Goal: Information Seeking & Learning: Learn about a topic

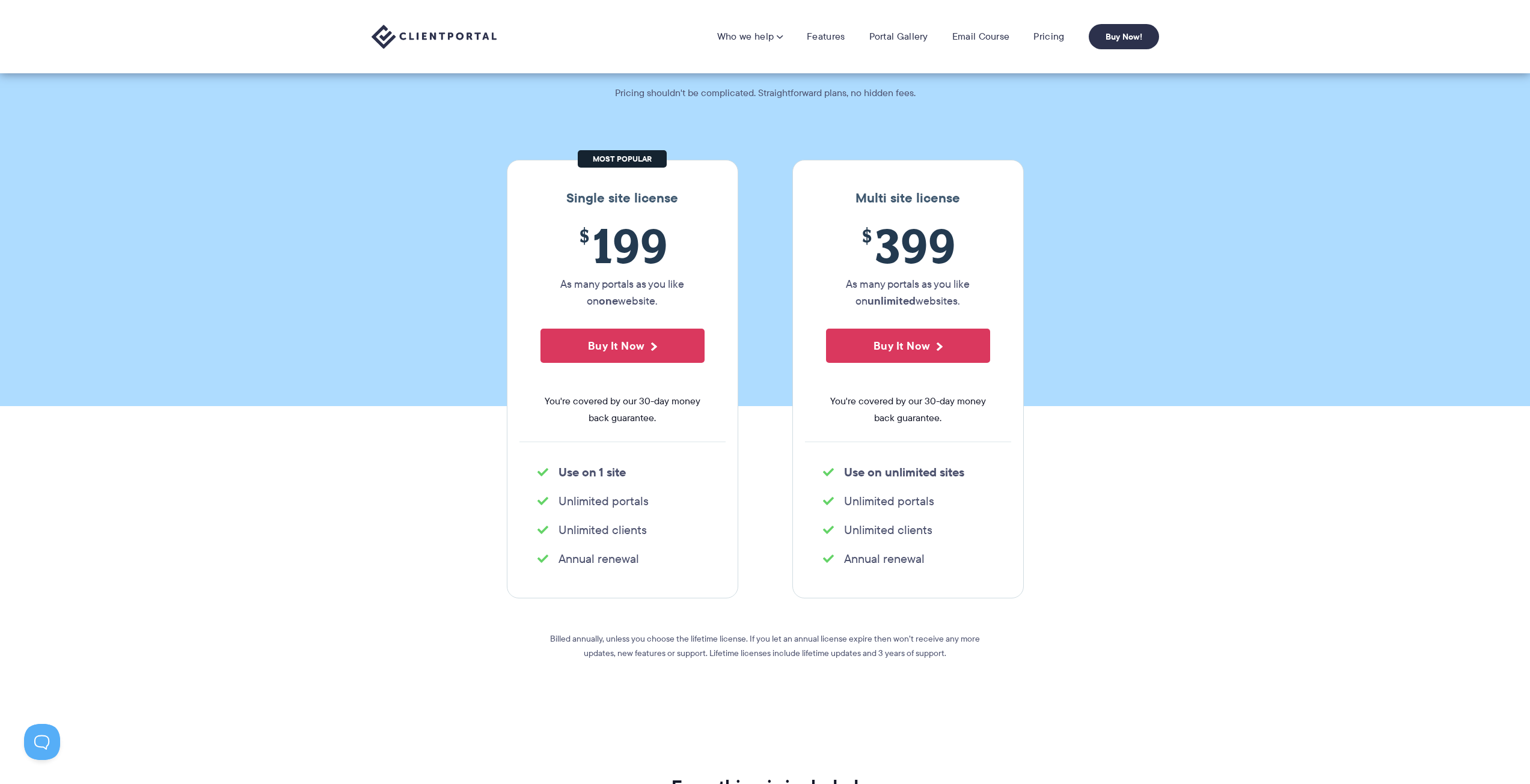
scroll to position [60, 0]
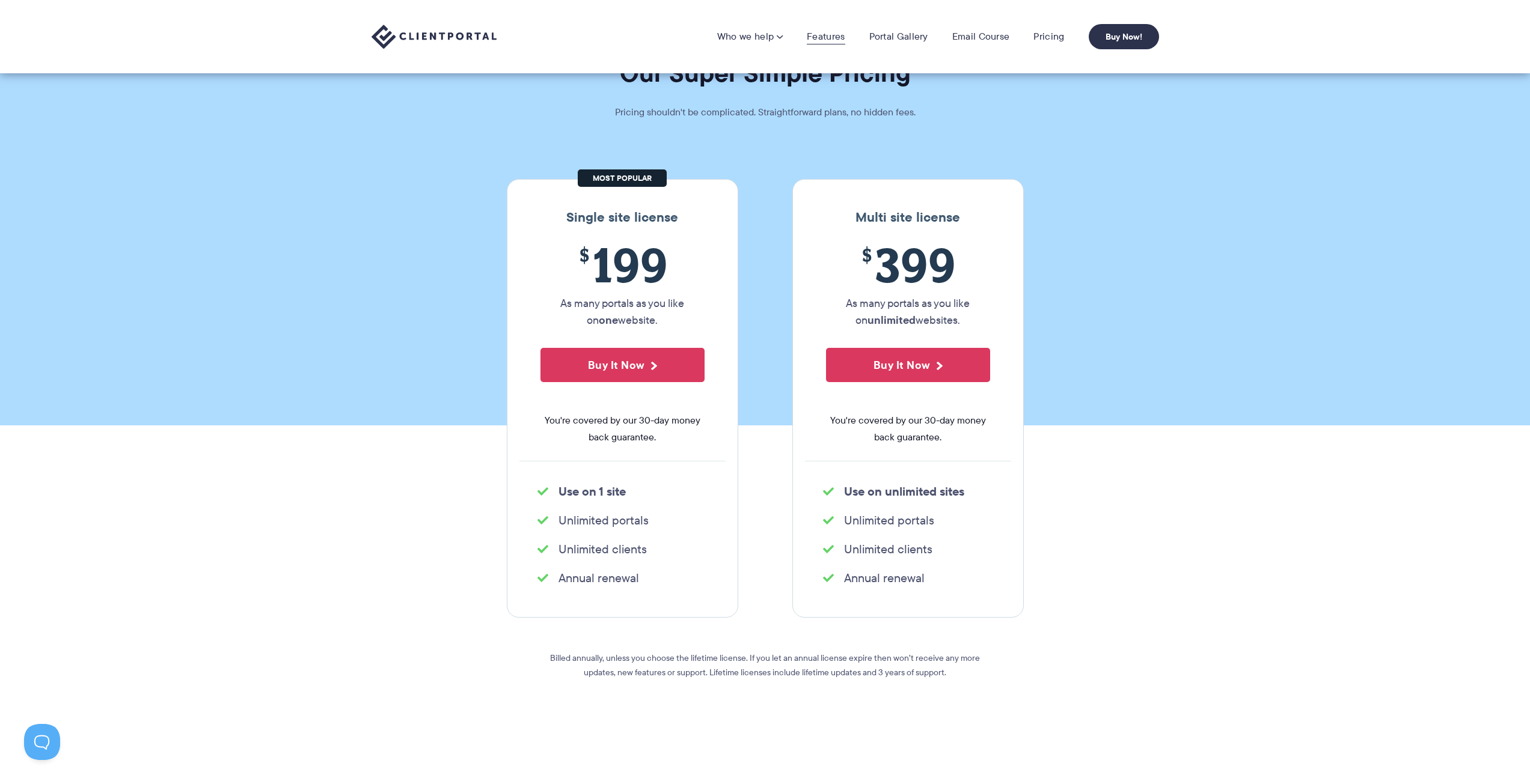
click at [823, 39] on link "Features" at bounding box center [825, 36] width 38 height 12
click at [916, 33] on link "Portal Gallery" at bounding box center [899, 36] width 59 height 12
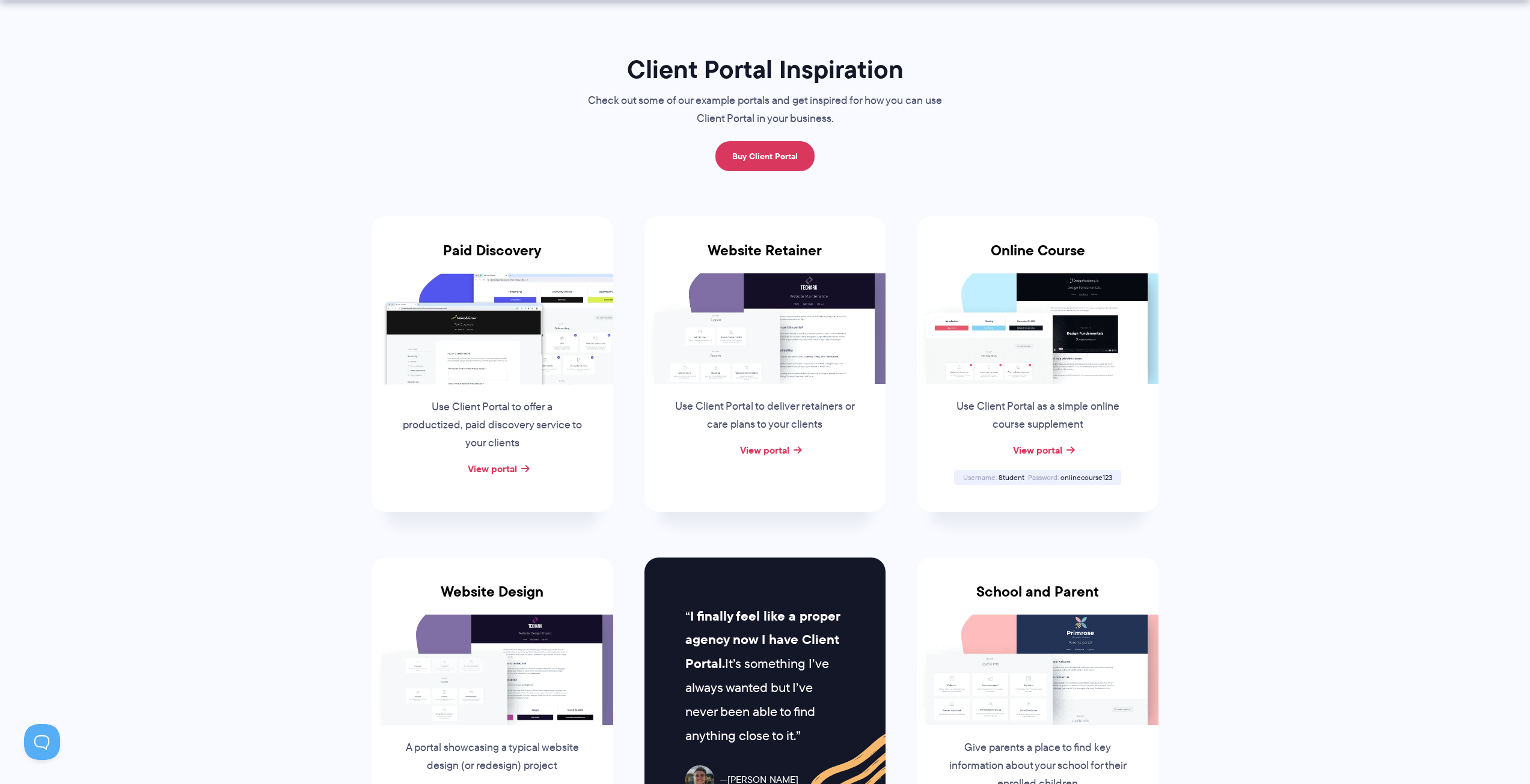
click at [519, 467] on div "View portal" at bounding box center [493, 469] width 242 height 18
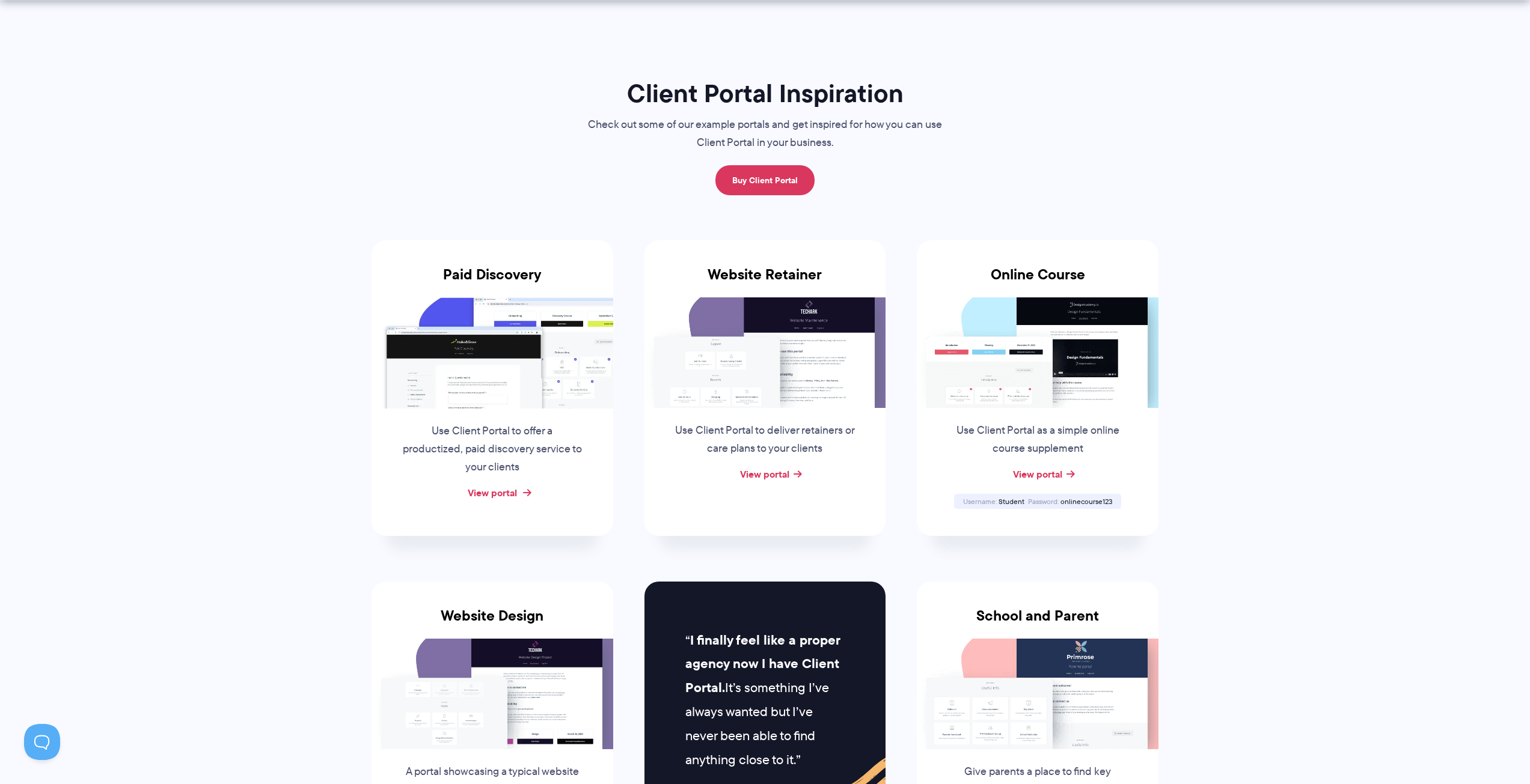
click at [514, 485] on link "View portal" at bounding box center [492, 493] width 49 height 15
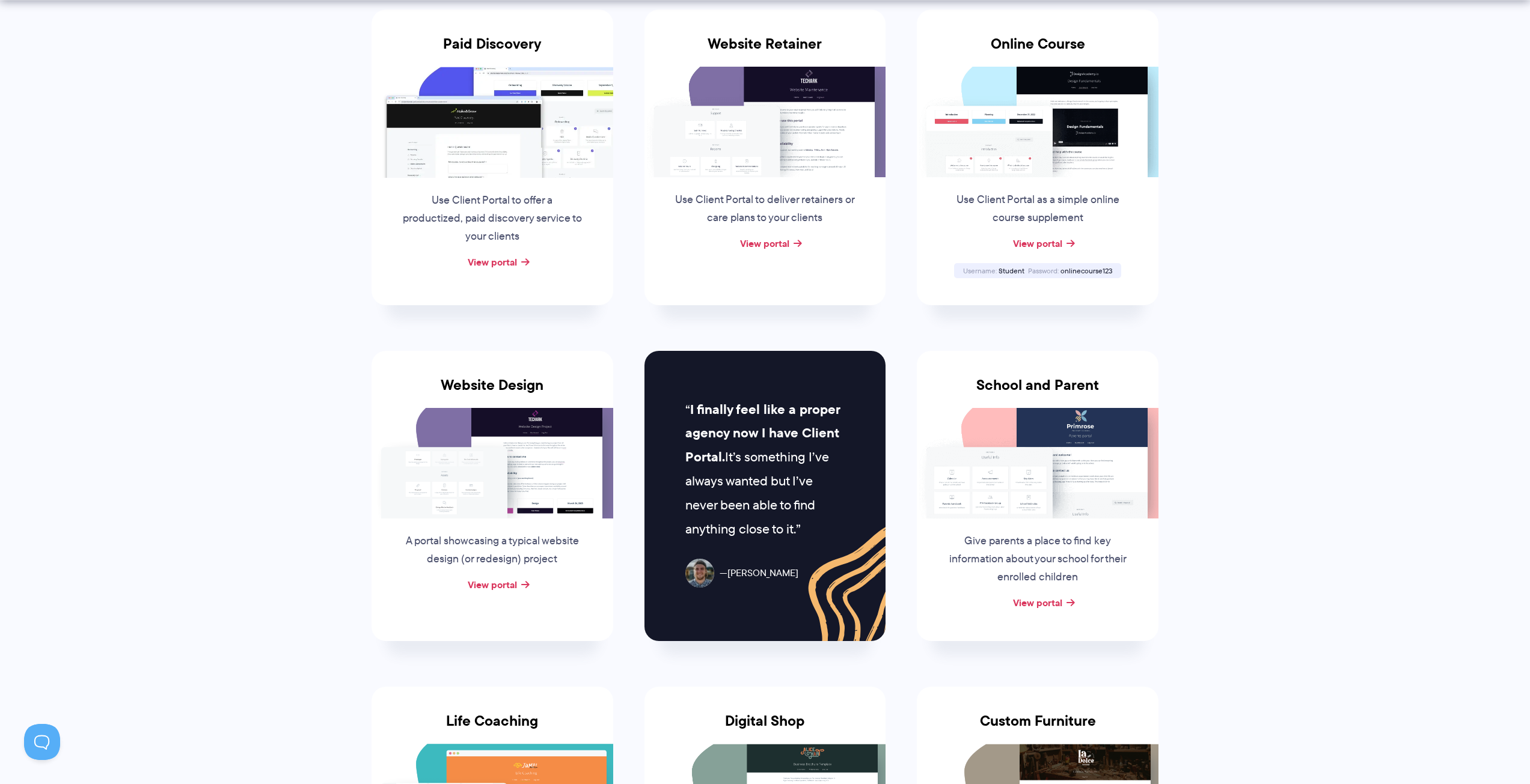
scroll to position [301, 0]
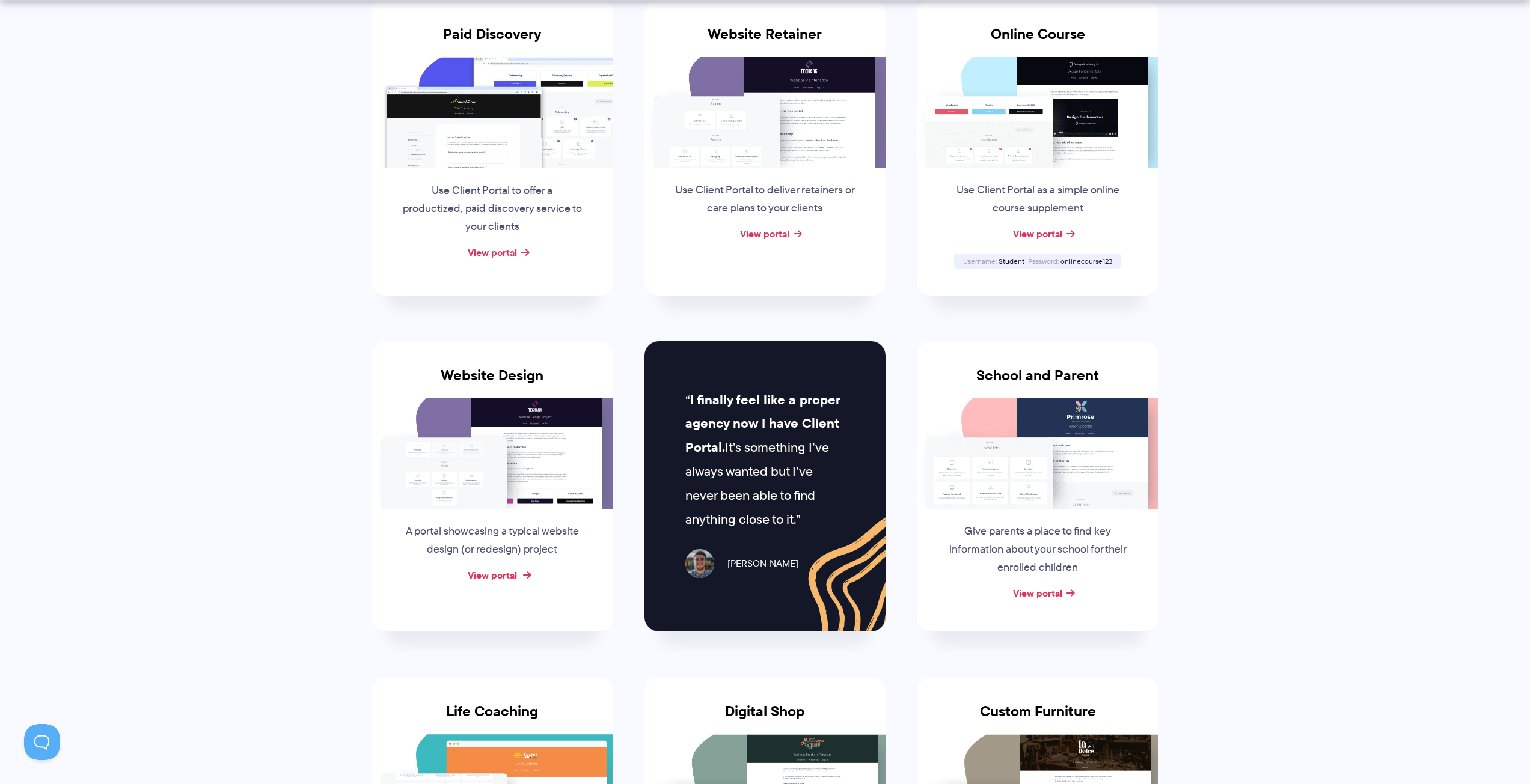
click at [497, 568] on link "View portal" at bounding box center [492, 576] width 49 height 15
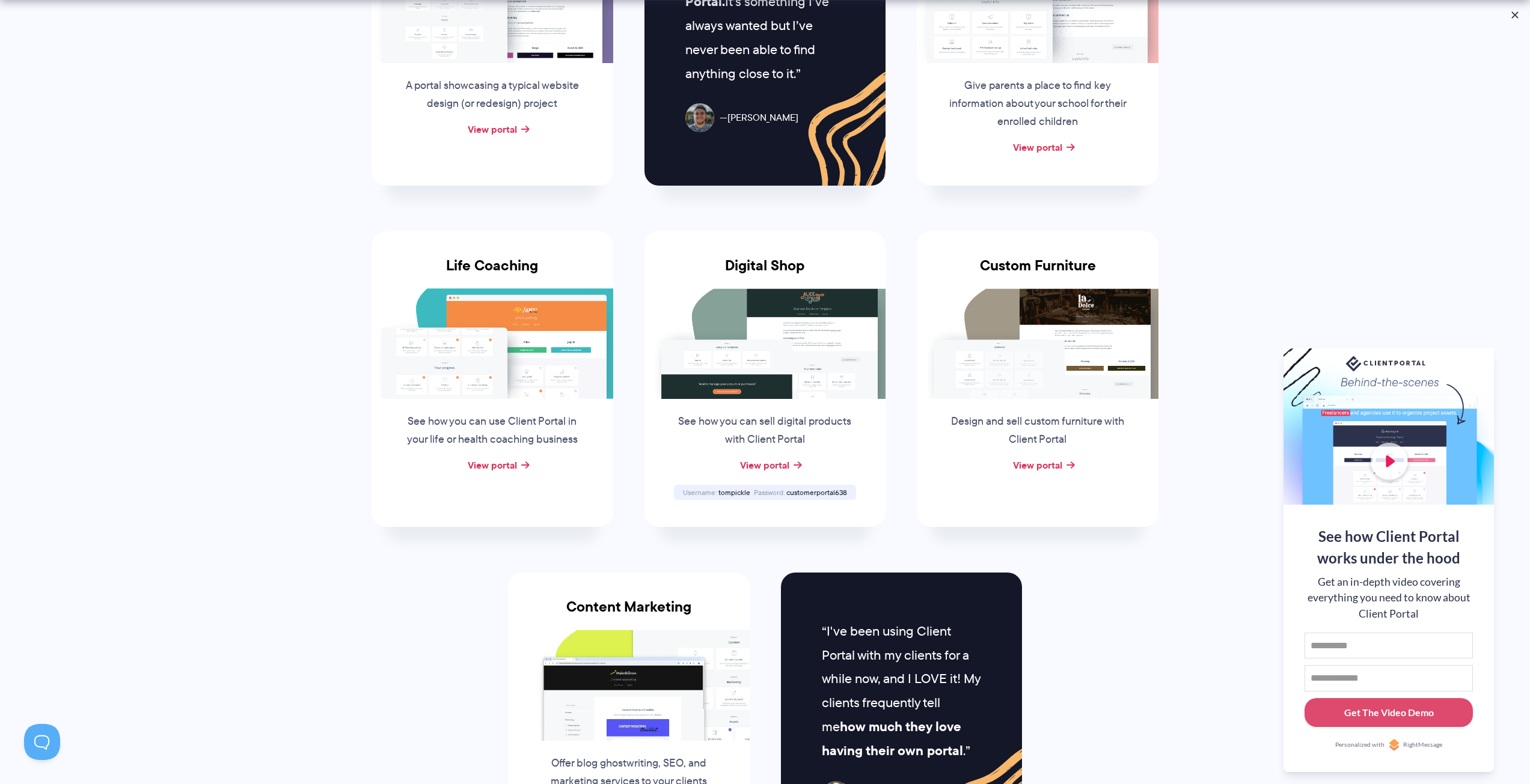
scroll to position [781, 0]
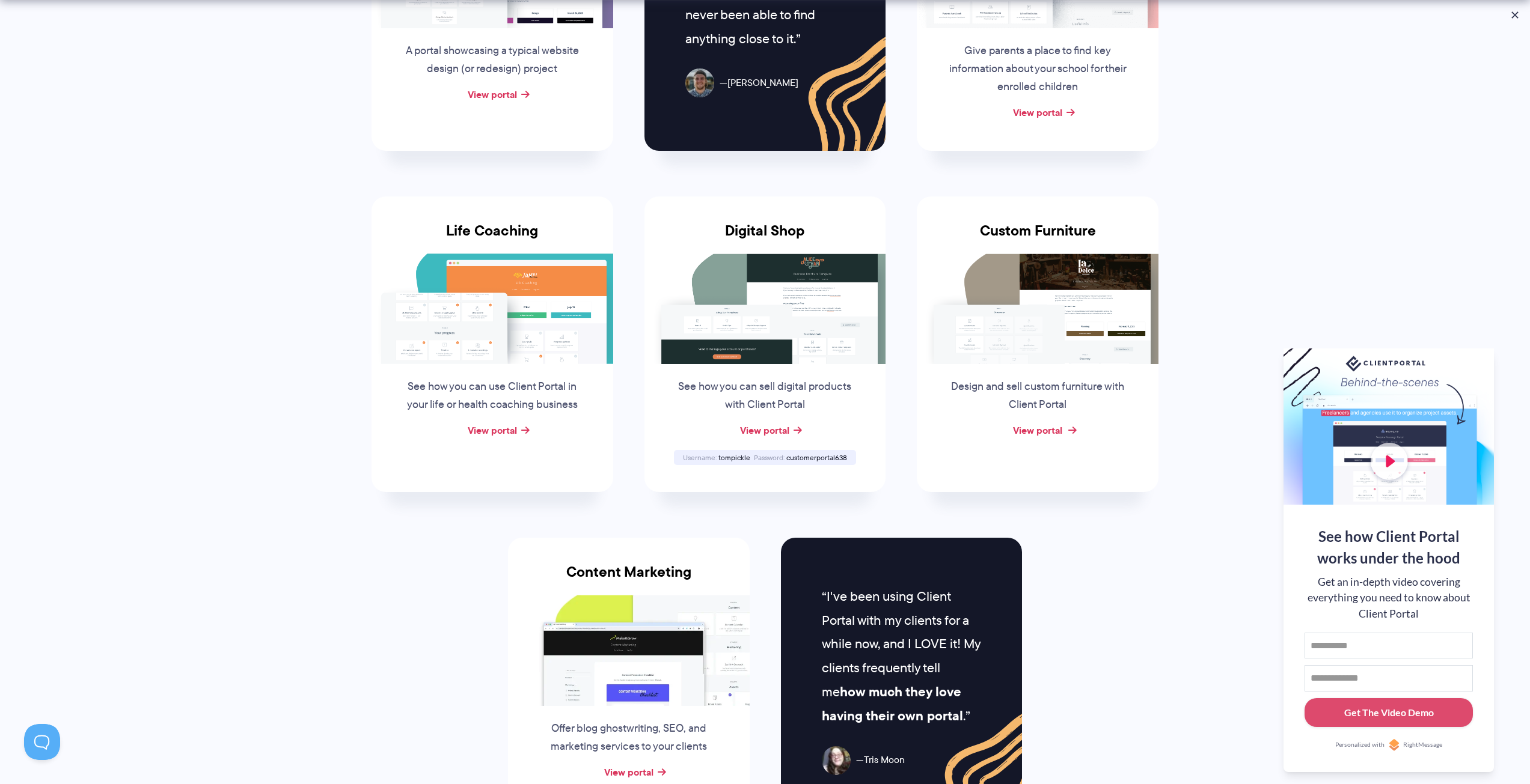
click at [1049, 423] on link "View portal" at bounding box center [1037, 431] width 49 height 15
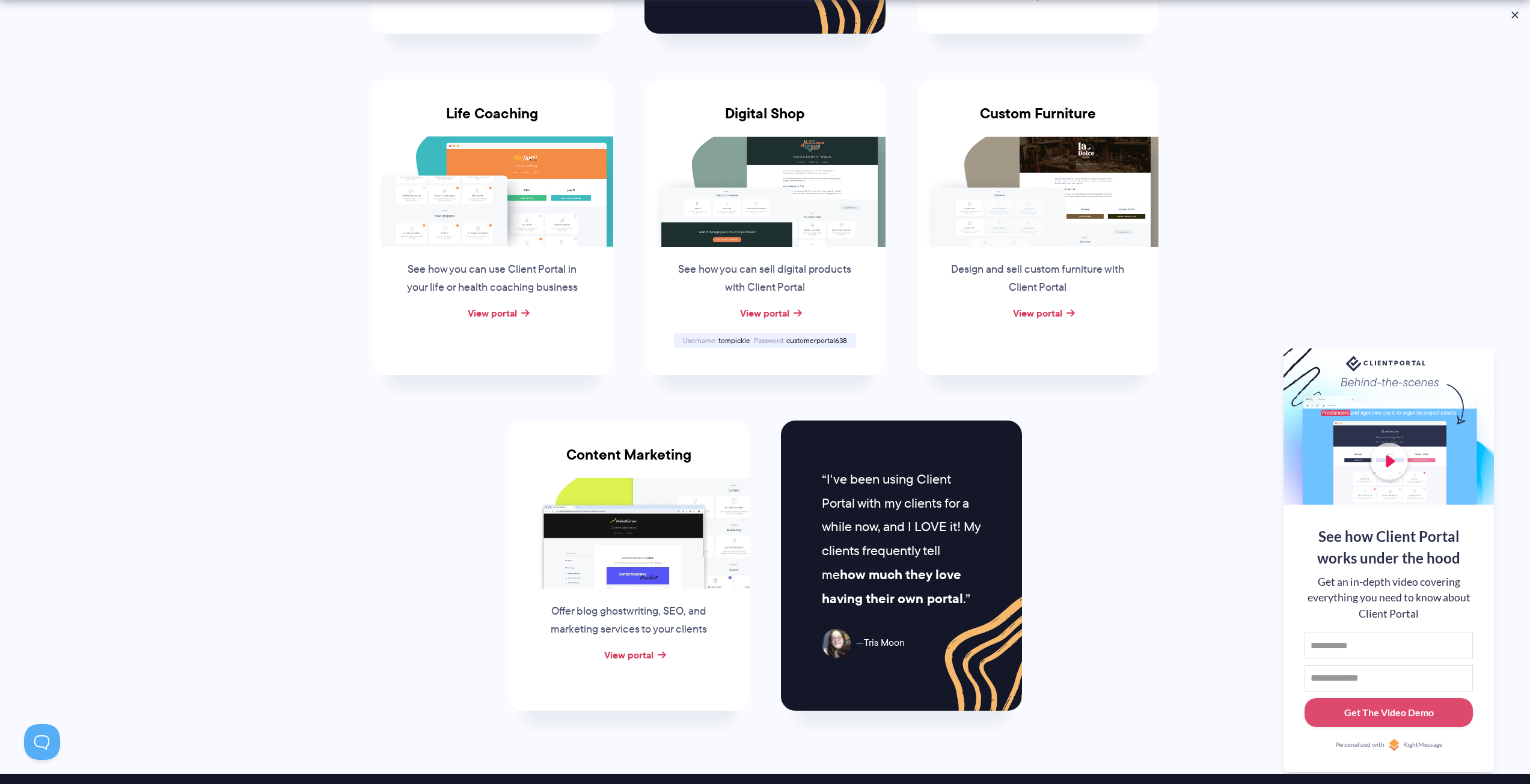
scroll to position [1082, 0]
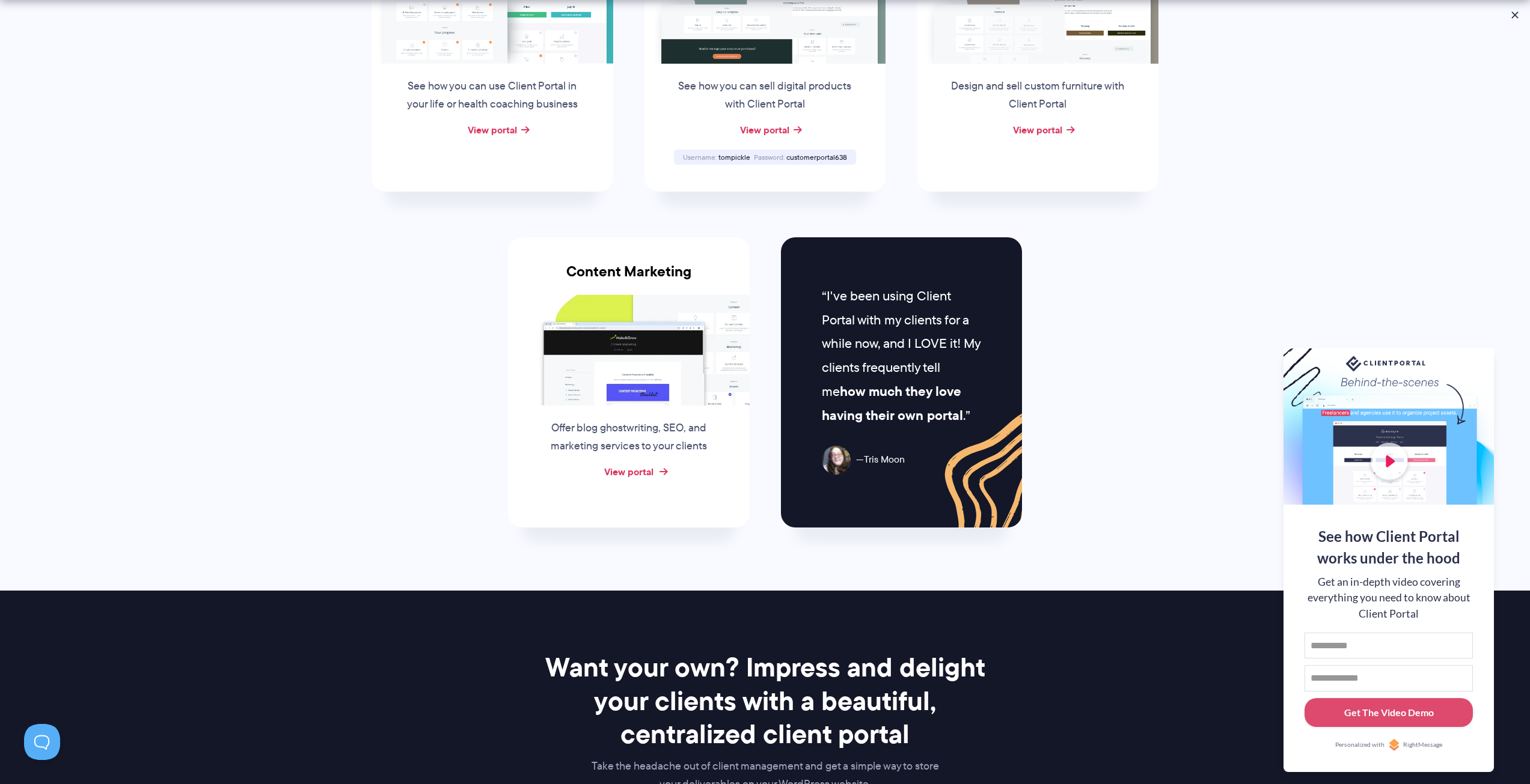
click at [644, 465] on link "View portal" at bounding box center [628, 472] width 49 height 15
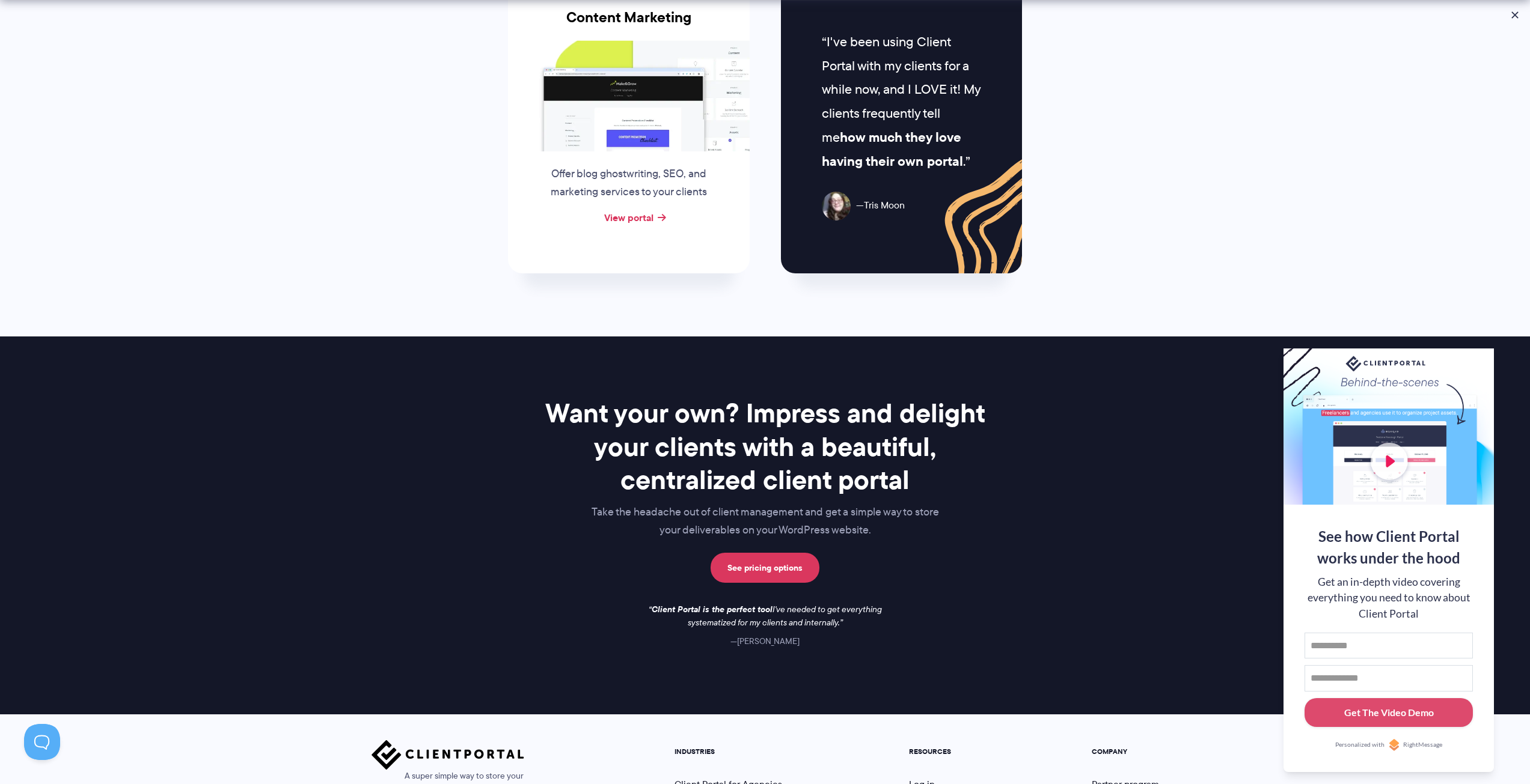
scroll to position [1382, 0]
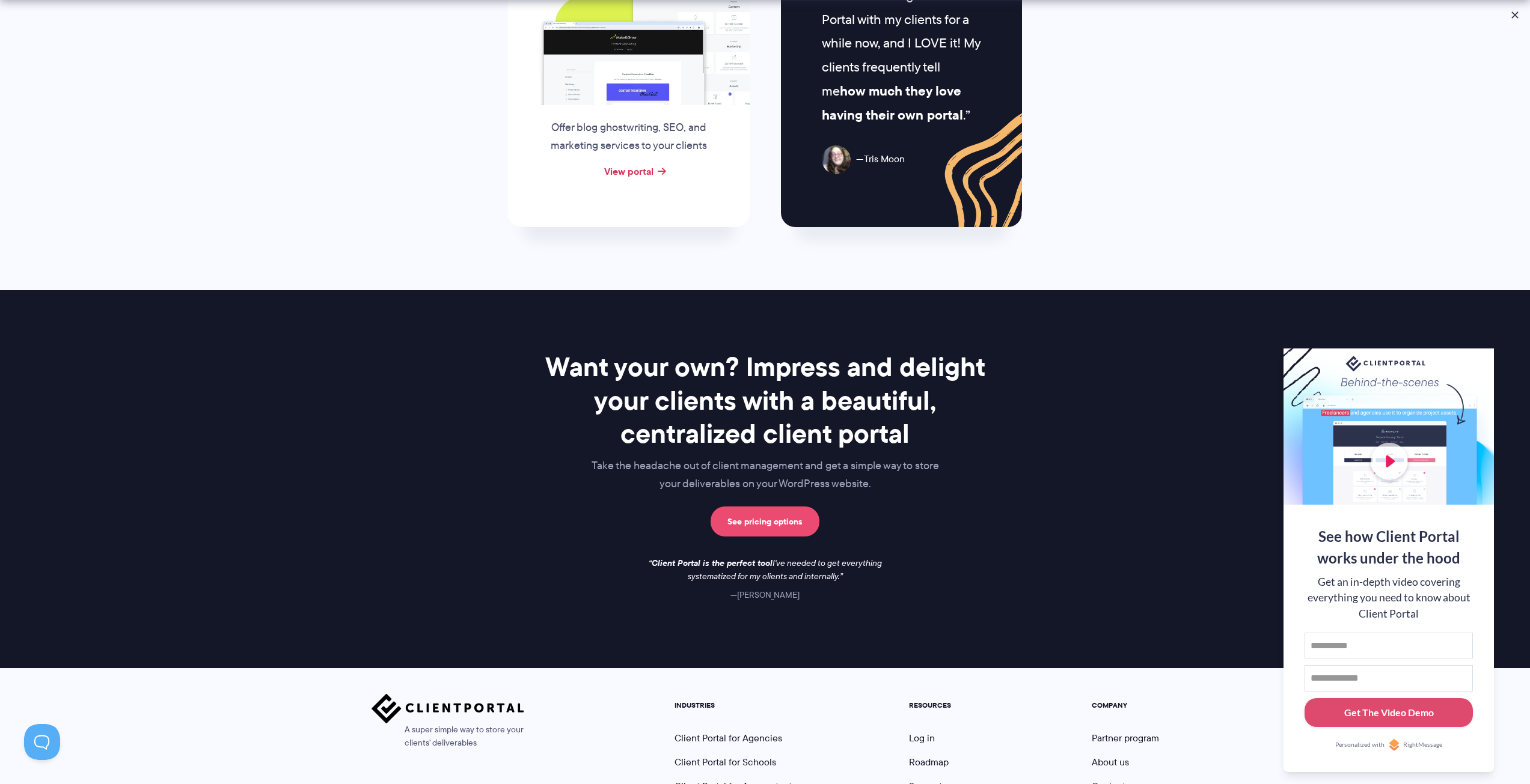
click at [769, 506] on link "See pricing options" at bounding box center [765, 521] width 109 height 30
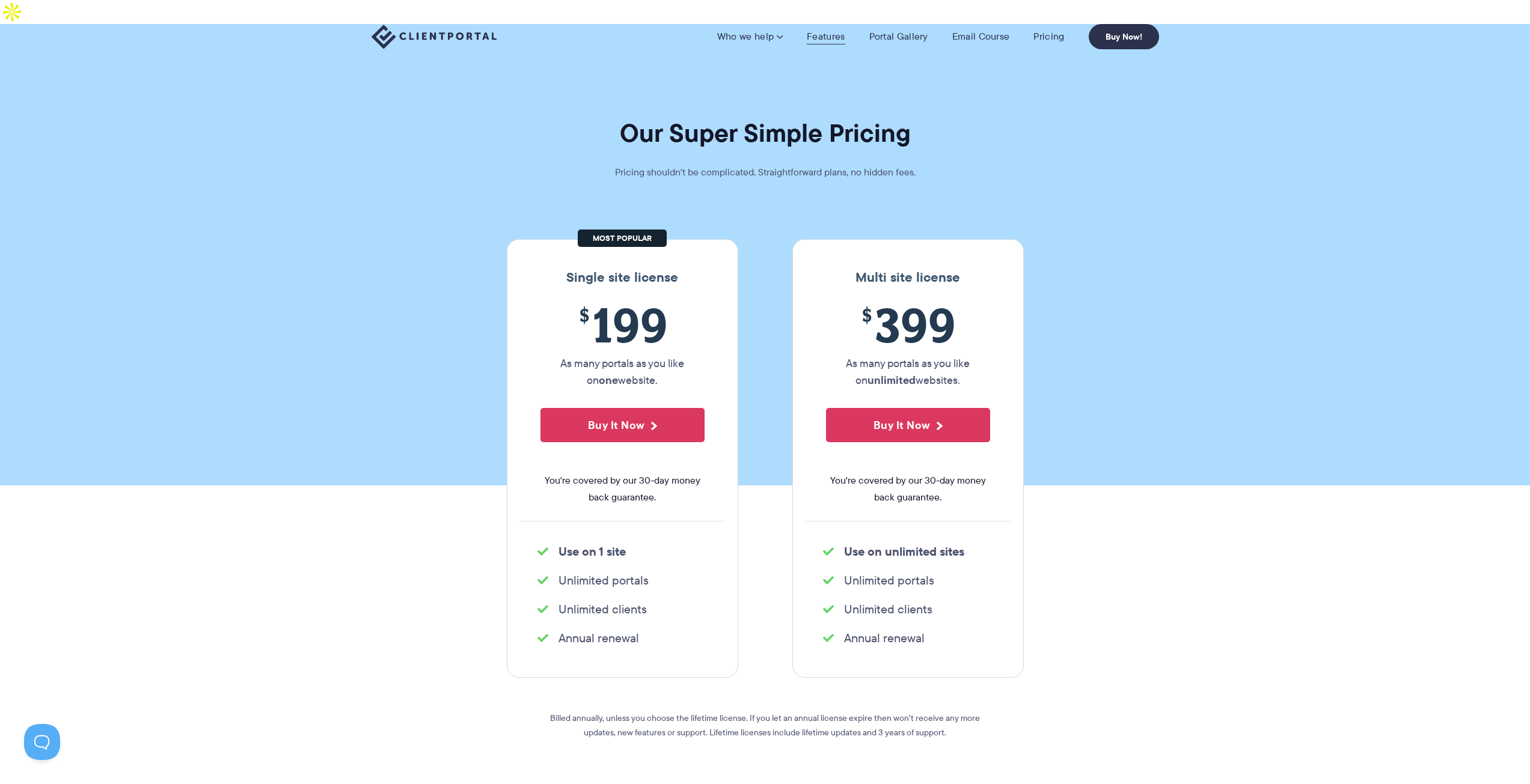
click at [827, 41] on link "Features" at bounding box center [825, 36] width 38 height 12
click at [821, 35] on link "Features" at bounding box center [825, 36] width 38 height 12
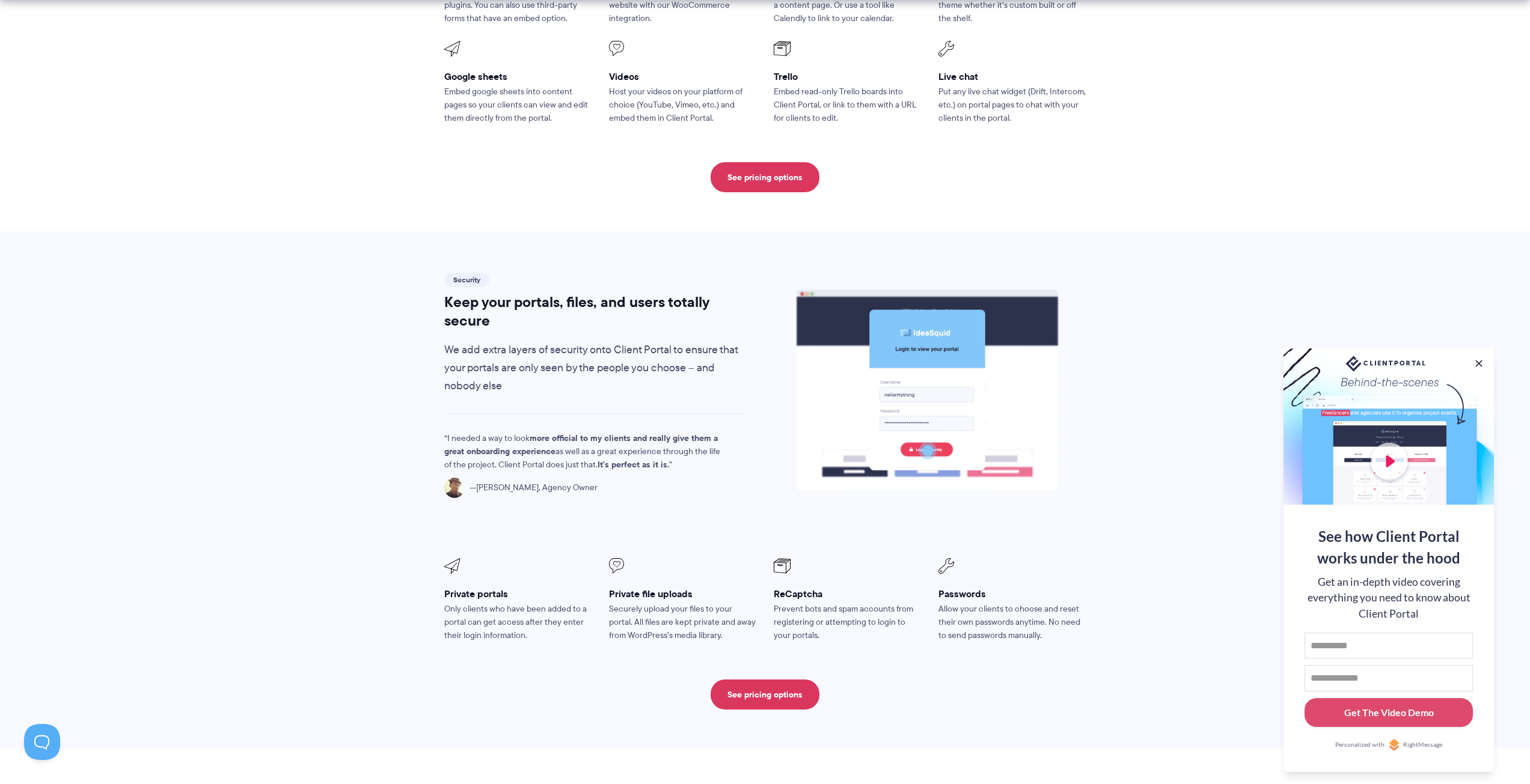
scroll to position [1802, 0]
